Goal: Information Seeking & Learning: Check status

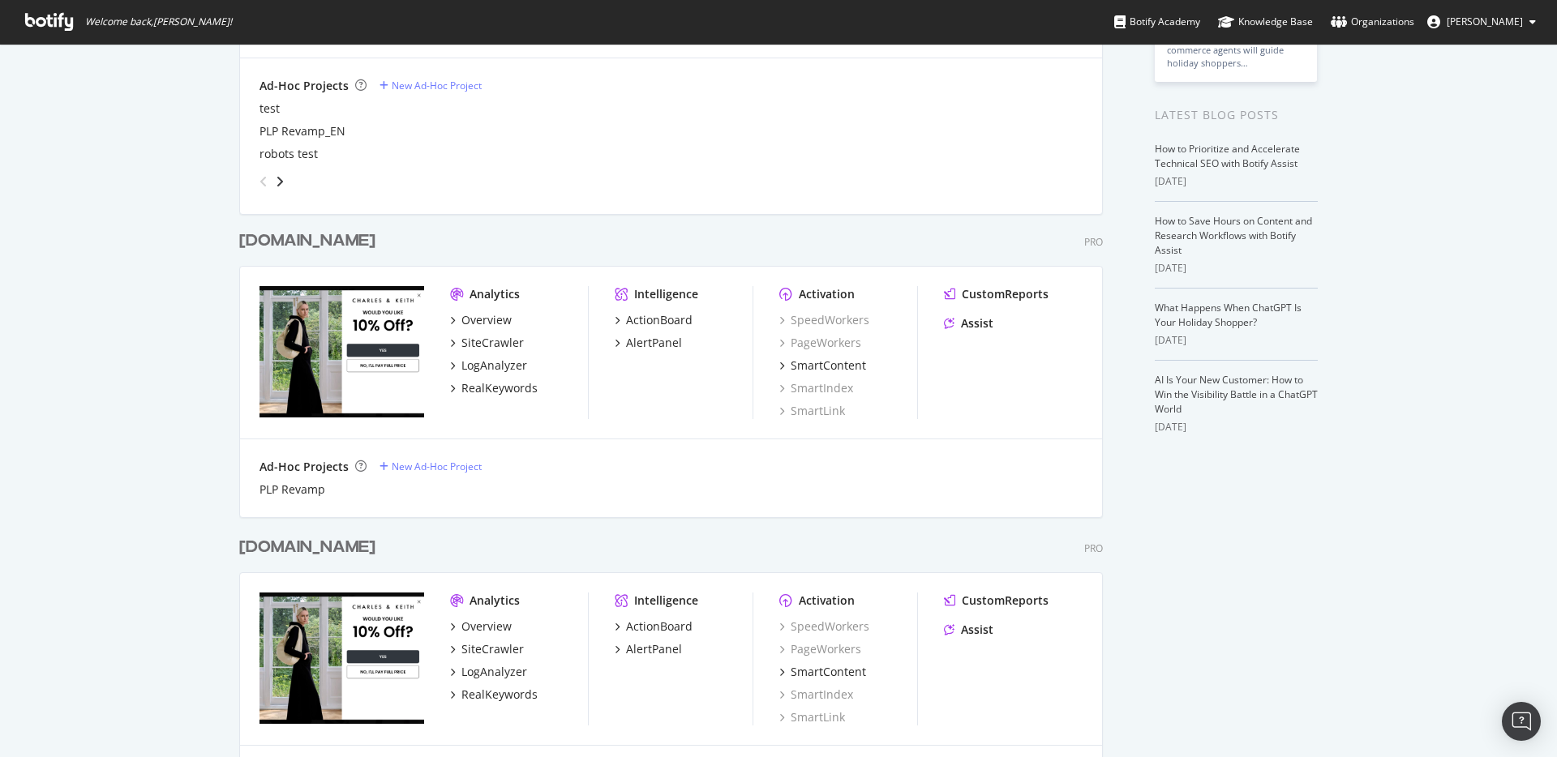
scroll to position [276, 0]
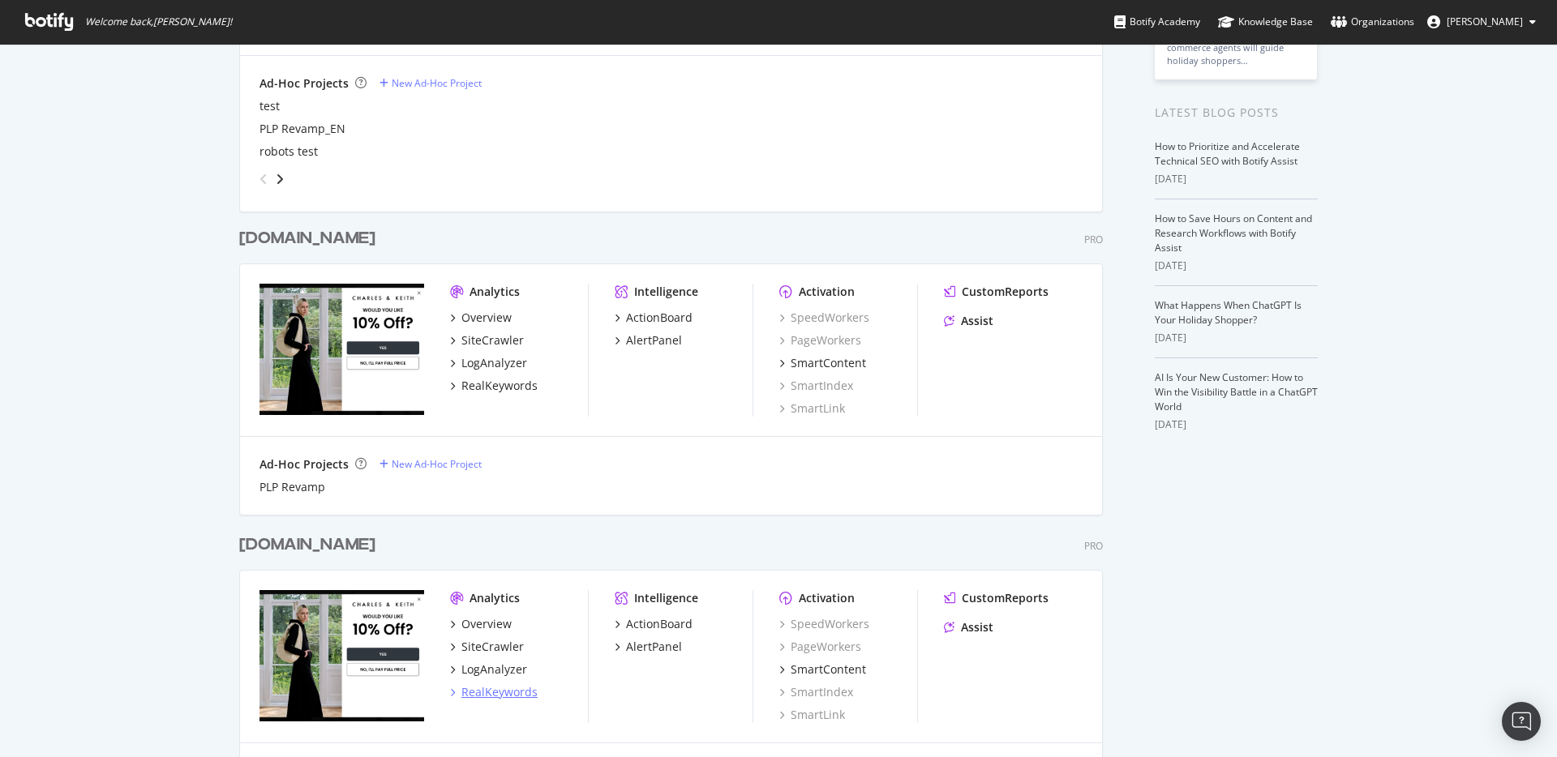
click at [508, 691] on div "RealKeywords" at bounding box center [499, 692] width 76 height 16
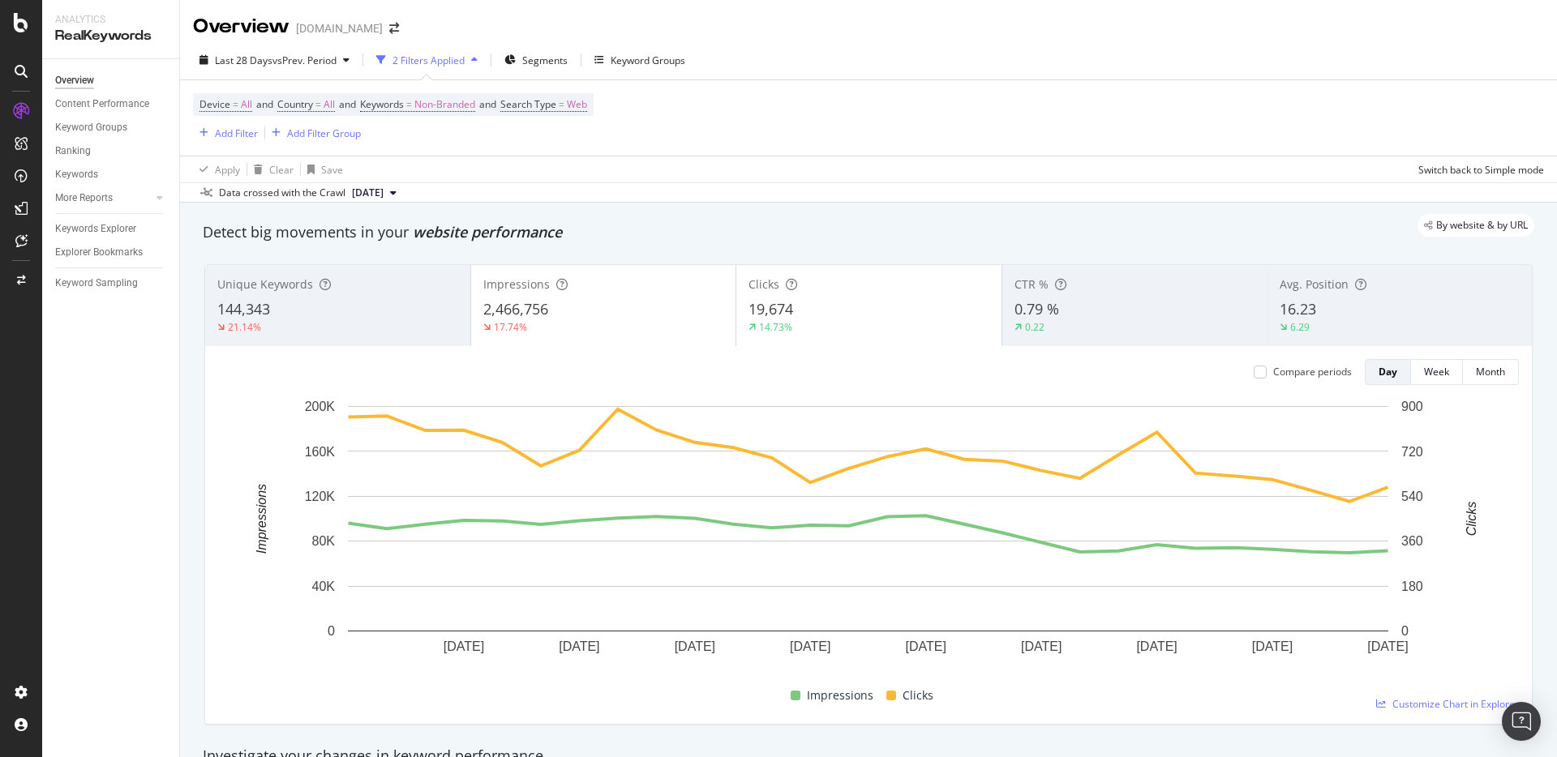
drag, startPoint x: 812, startPoint y: 87, endPoint x: 718, endPoint y: 90, distance: 94.1
click at [804, 87] on div "Device = All and Country = All and Keywords = Non-Branded and Search Type = Web…" at bounding box center [868, 117] width 1351 height 75
click at [159, 199] on icon at bounding box center [159, 198] width 6 height 10
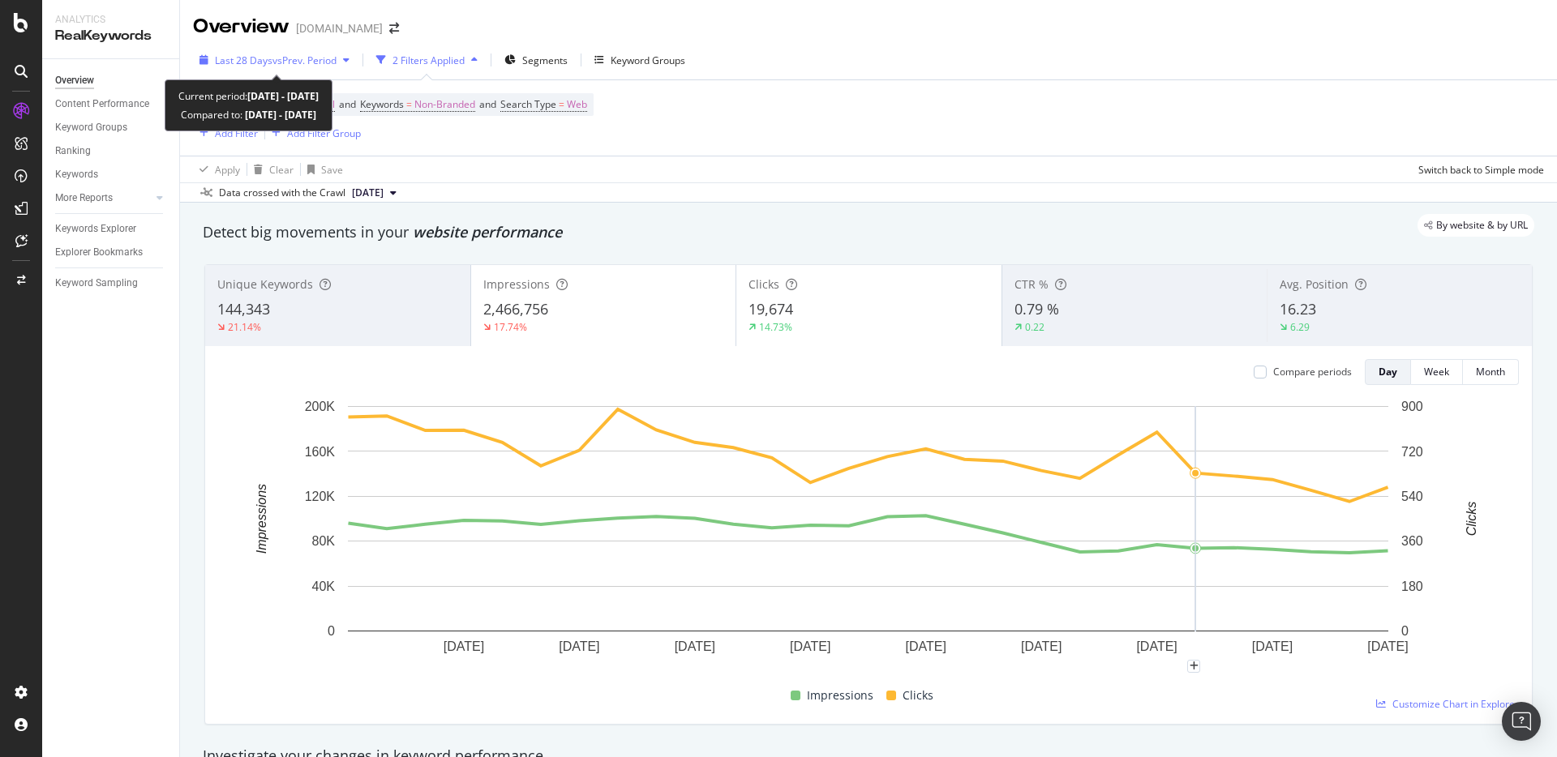
click at [276, 65] on span "vs Prev. Period" at bounding box center [304, 61] width 64 height 14
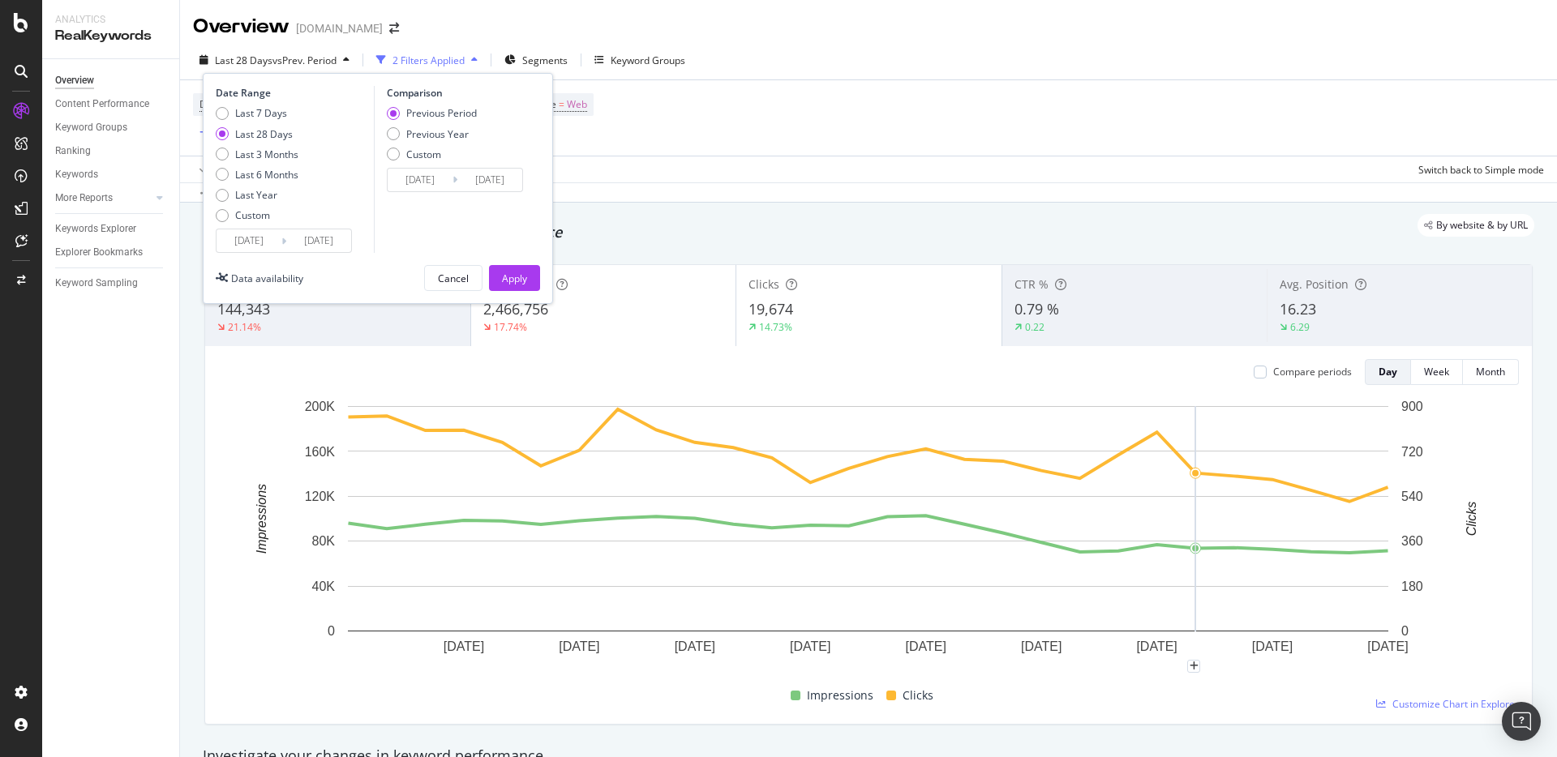
click at [754, 82] on div "Device = All and Country = All and Keywords = Non-Branded and Search Type = Web…" at bounding box center [868, 117] width 1351 height 75
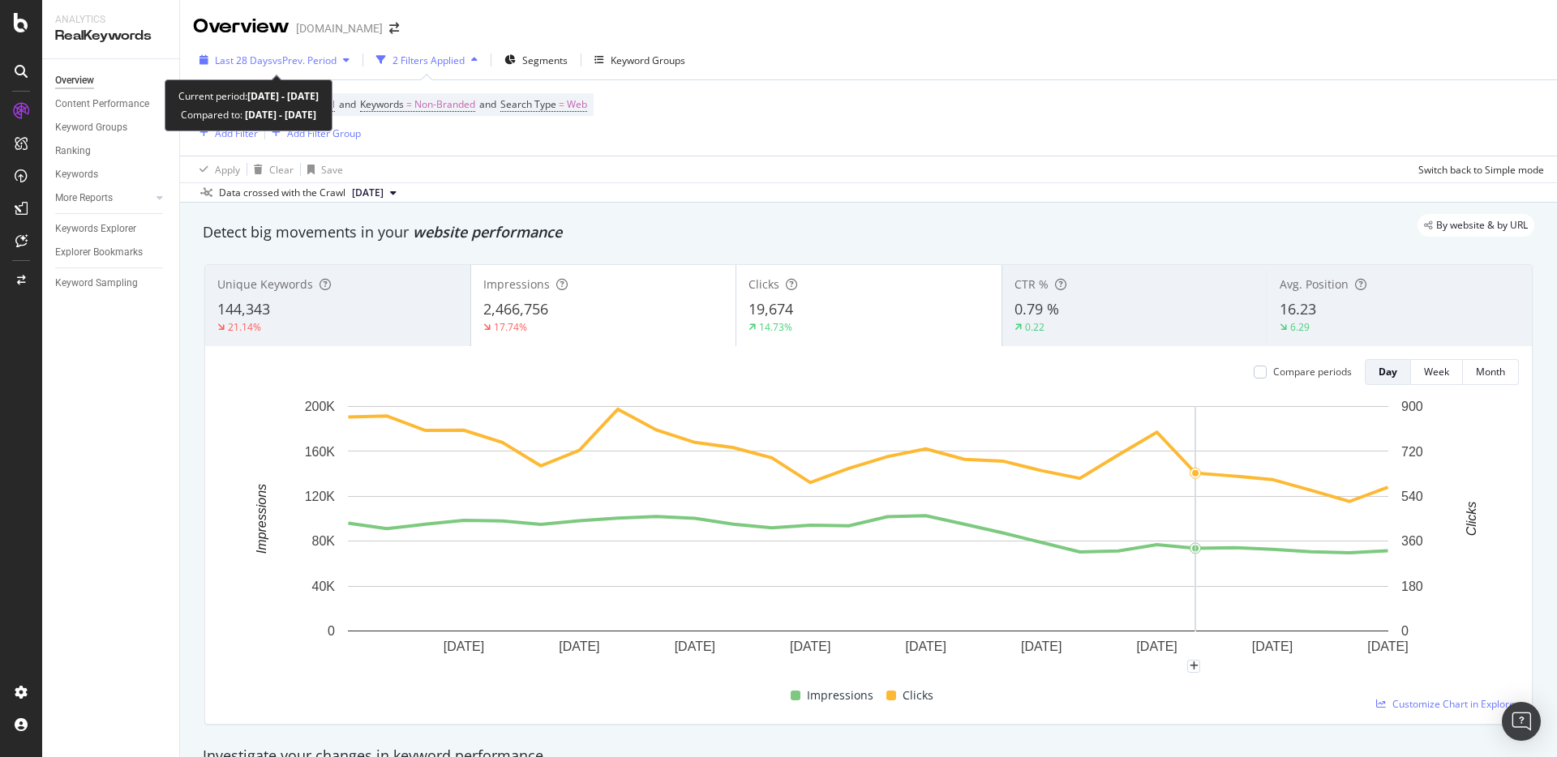
click at [329, 66] on span "vs Prev. Period" at bounding box center [304, 61] width 64 height 14
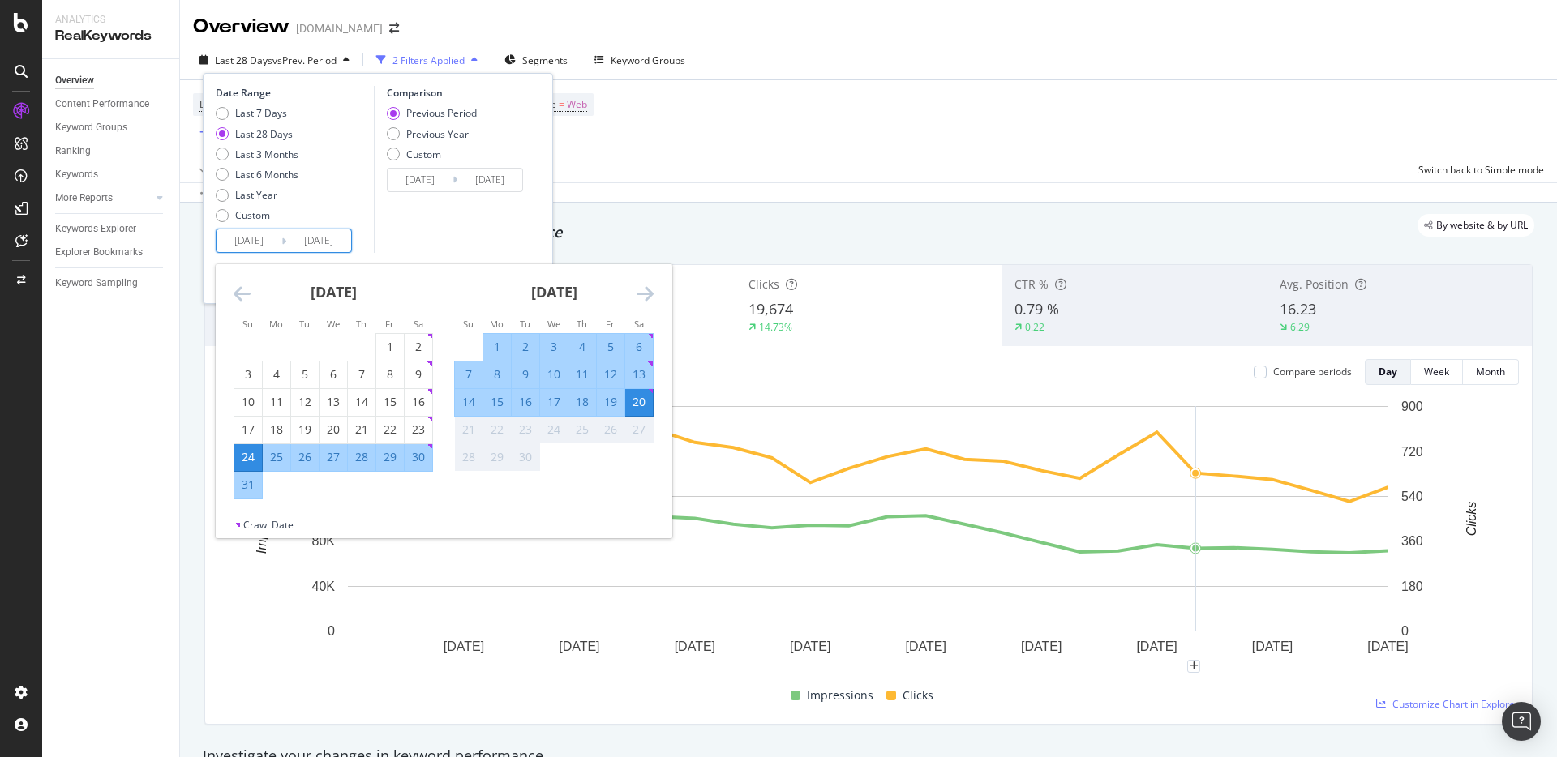
click at [334, 245] on input "[DATE]" at bounding box center [318, 240] width 65 height 23
click at [426, 232] on div "Comparison Previous Period Previous Year Custom [DATE] Navigate forward to inte…" at bounding box center [451, 169] width 154 height 167
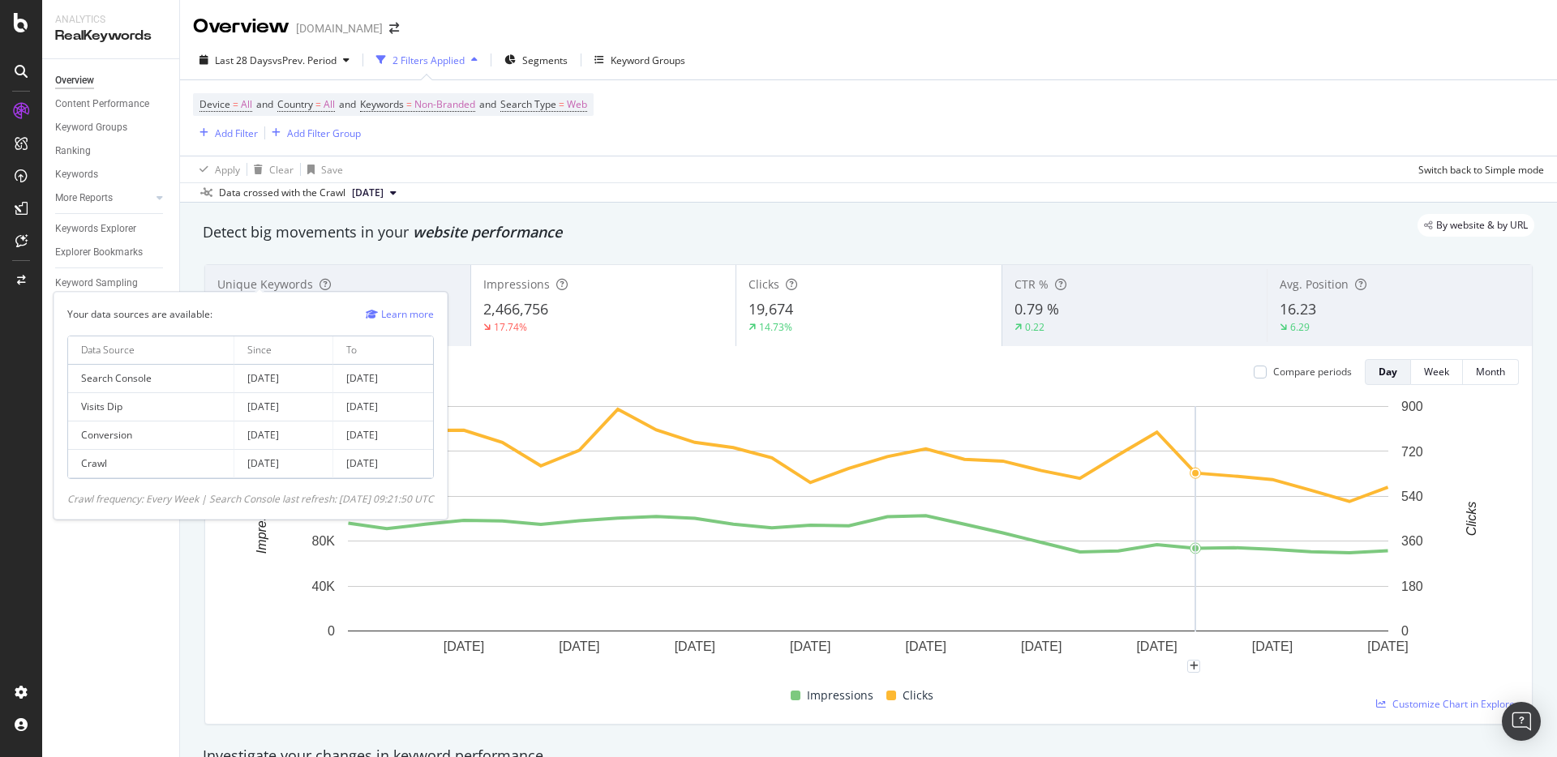
click at [380, 502] on div "Crawl frequency: Every Week | Search Console last refresh: [DATE] 09:21:50 UTC" at bounding box center [250, 499] width 366 height 14
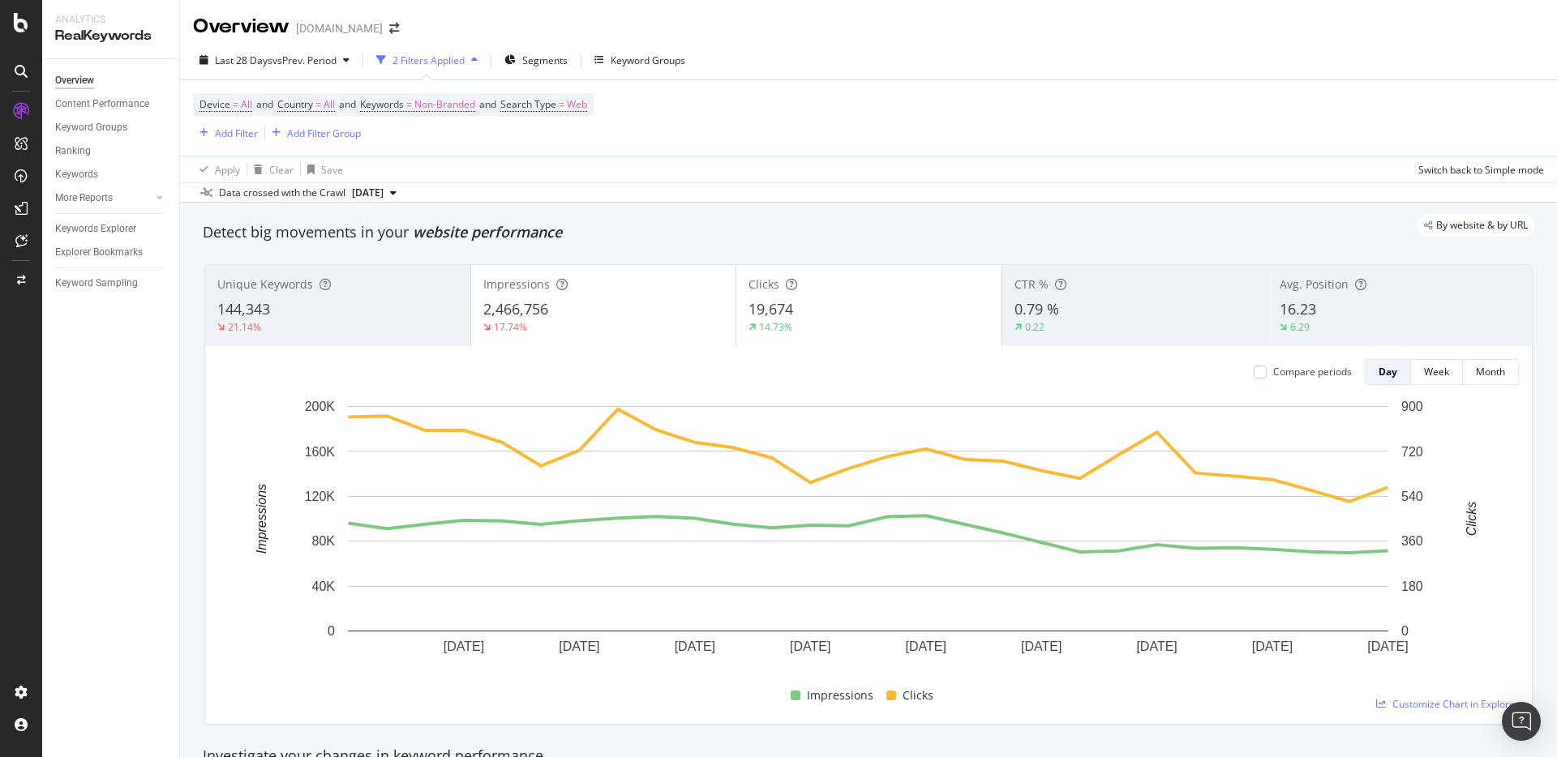
click at [812, 144] on div "Device = All and Country = All and Keywords = Non-Branded and Search Type = Web…" at bounding box center [868, 117] width 1351 height 75
